Goal: Navigation & Orientation: Find specific page/section

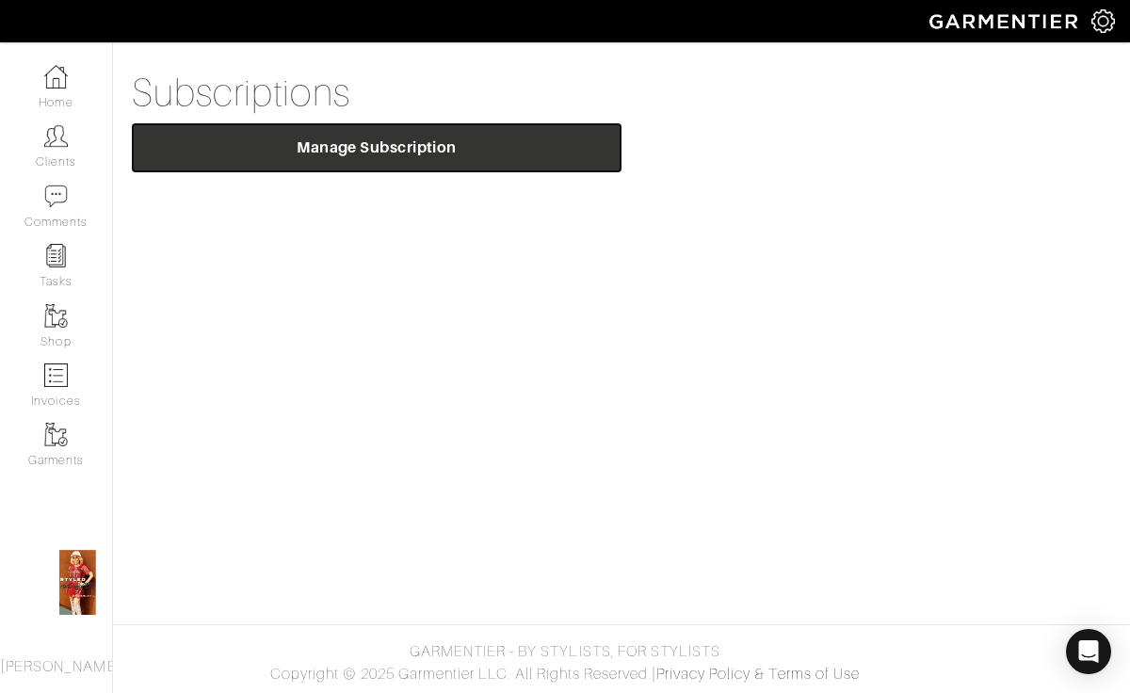
click at [592, 155] on span "Manage Subscription" at bounding box center [376, 147] width 459 height 19
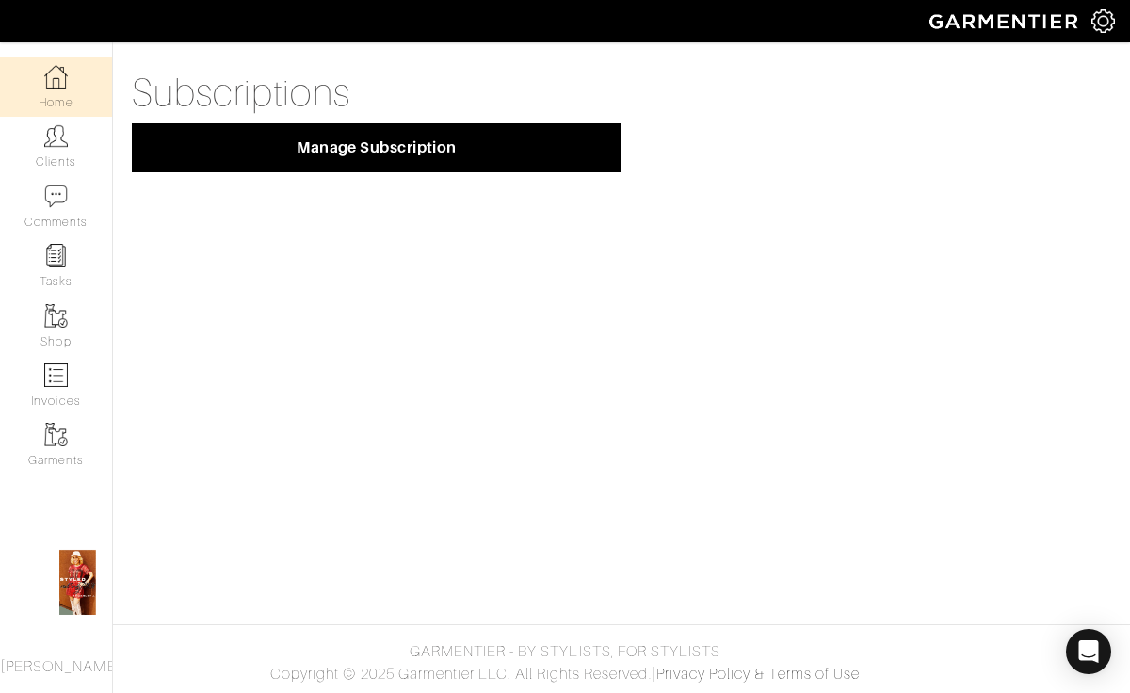
click at [74, 97] on link "Home" at bounding box center [56, 86] width 112 height 59
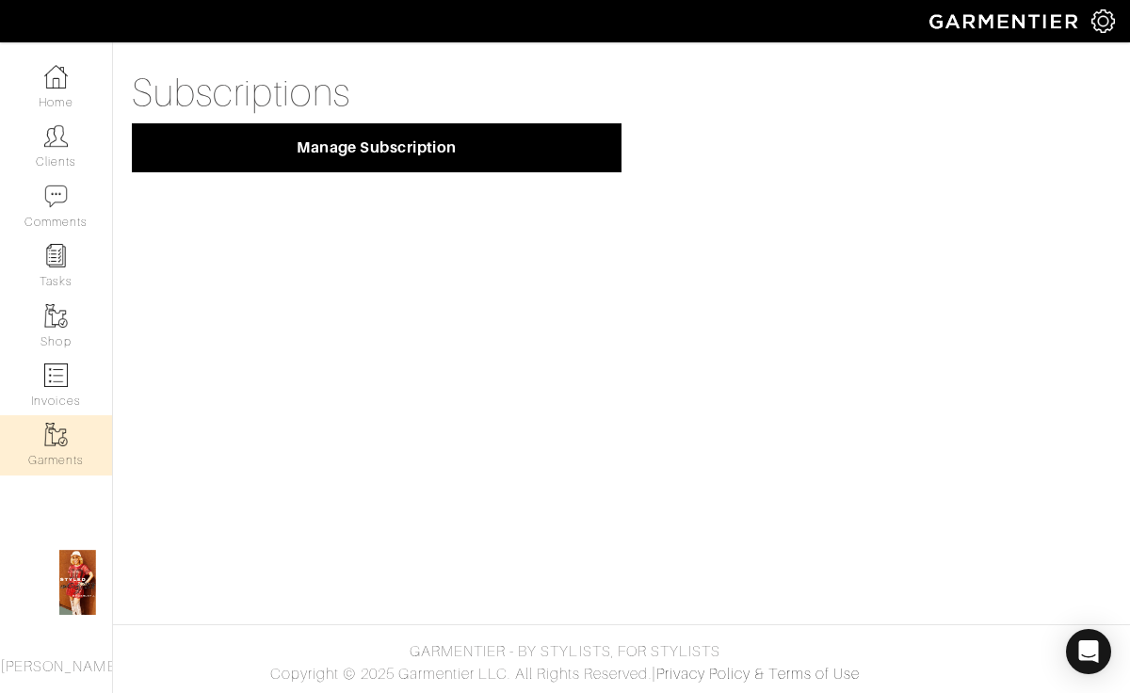
click at [54, 446] on link "Garments" at bounding box center [56, 444] width 112 height 59
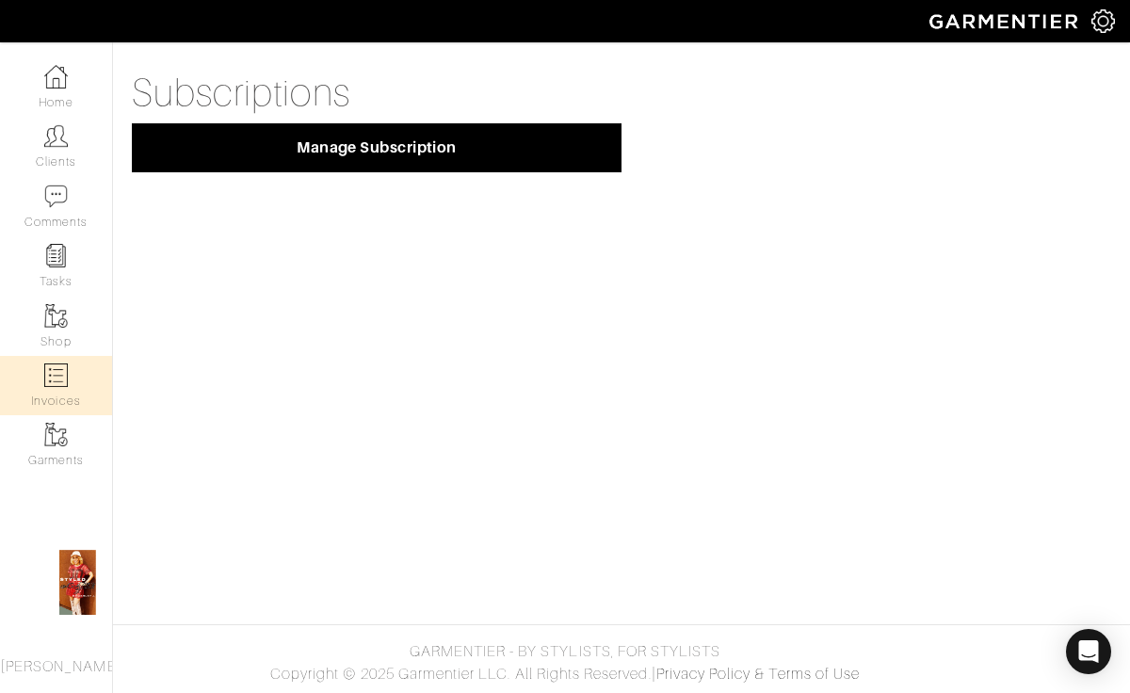
click at [68, 378] on link "Invoices" at bounding box center [56, 385] width 112 height 59
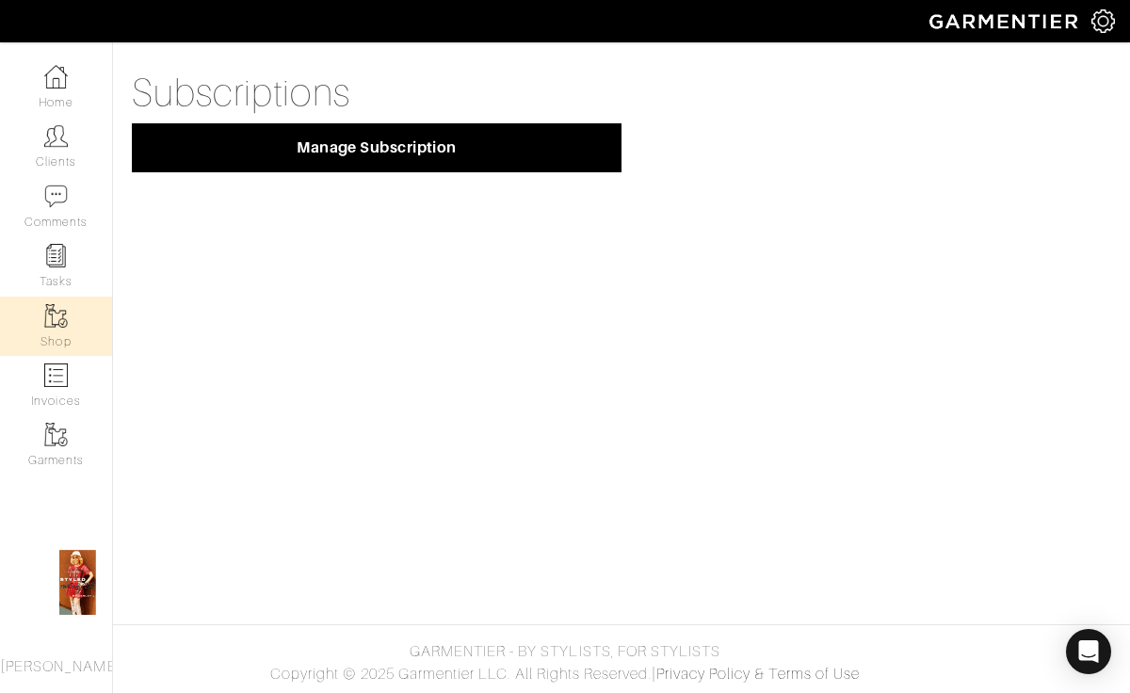
click at [74, 330] on link "Shop" at bounding box center [56, 326] width 112 height 59
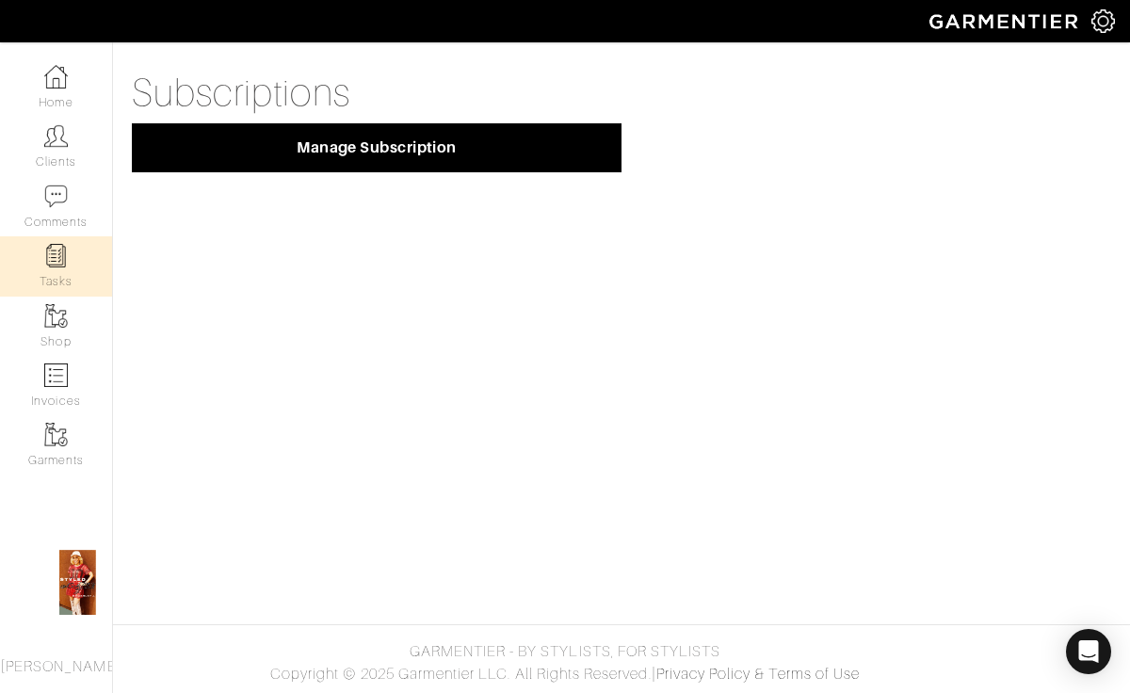
click at [74, 274] on link "Tasks" at bounding box center [56, 265] width 112 height 59
